Goal: Check status: Check status

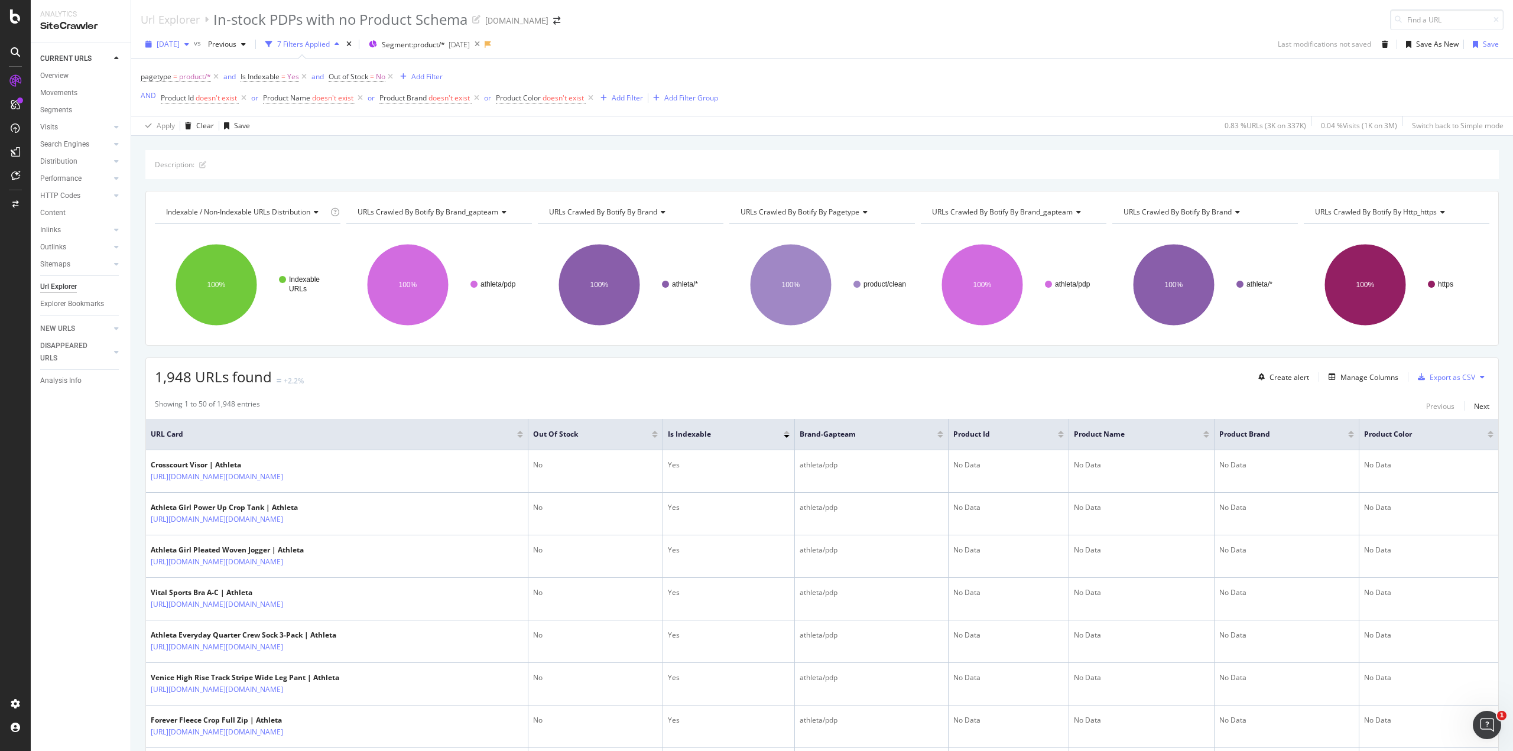
click at [180, 46] on span "[DATE]" at bounding box center [168, 44] width 23 height 10
click at [200, 88] on div "2025 Sep. 24th" at bounding box center [189, 86] width 63 height 11
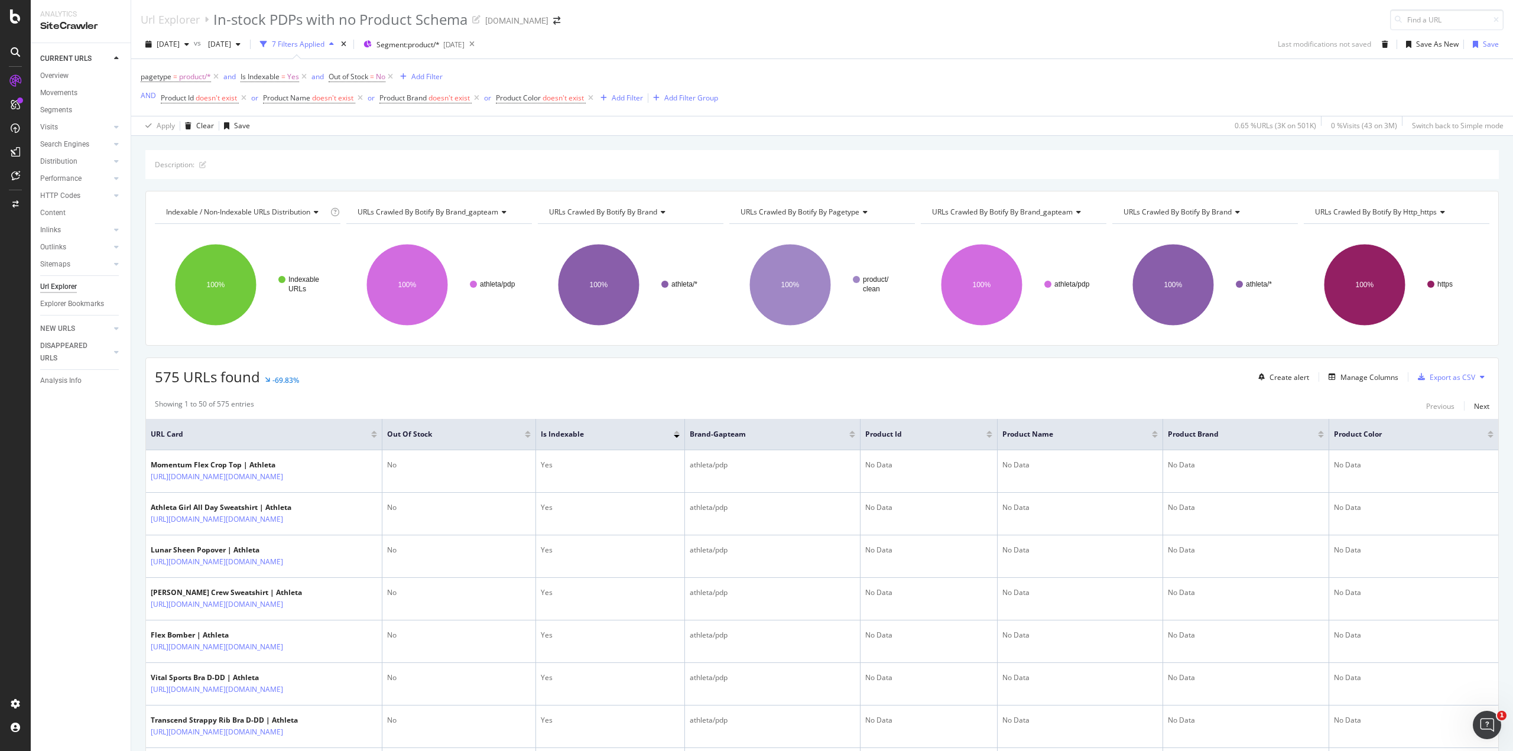
click at [746, 147] on div "Description: Indexable / Non-Indexable URLs distribution Chart (by Value) Table…" at bounding box center [822, 150] width 1382 height 28
click at [989, 138] on div "Description: Indexable / Non-Indexable URLs distribution Chart (by Value) Table…" at bounding box center [822, 150] width 1382 height 28
click at [180, 45] on span "2025 Sep. 24th" at bounding box center [168, 44] width 23 height 10
click at [968, 115] on div "pagetype = product/* and Is Indexable = Yes and Out of Stock = No Add Filter AN…" at bounding box center [822, 87] width 1363 height 57
